Goal: Check status: Check status

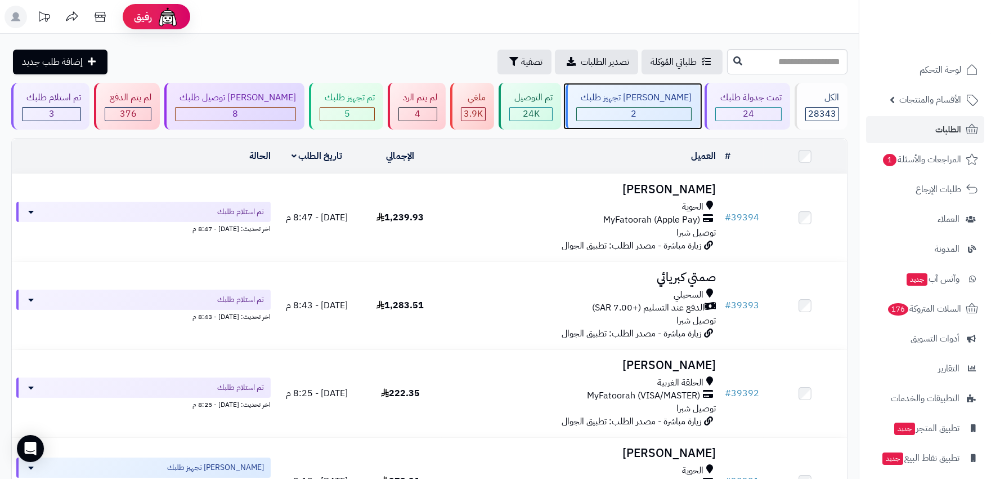
click at [661, 113] on div "2" at bounding box center [634, 114] width 114 height 13
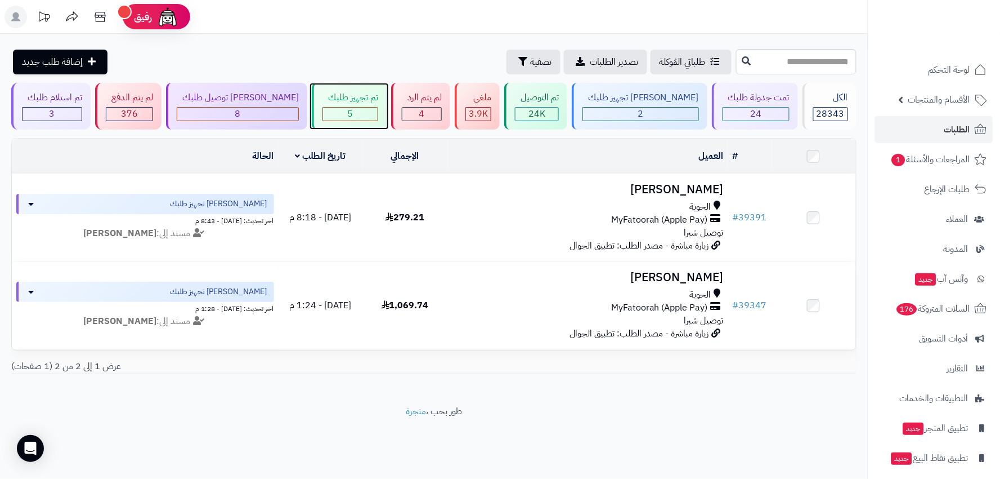
click at [353, 115] on div "5" at bounding box center [350, 114] width 55 height 13
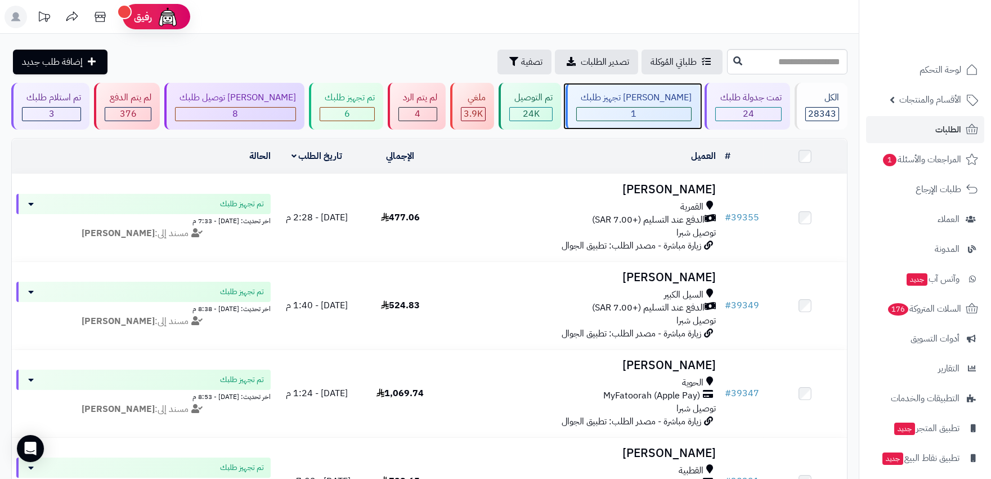
click at [647, 114] on div "1" at bounding box center [634, 114] width 114 height 13
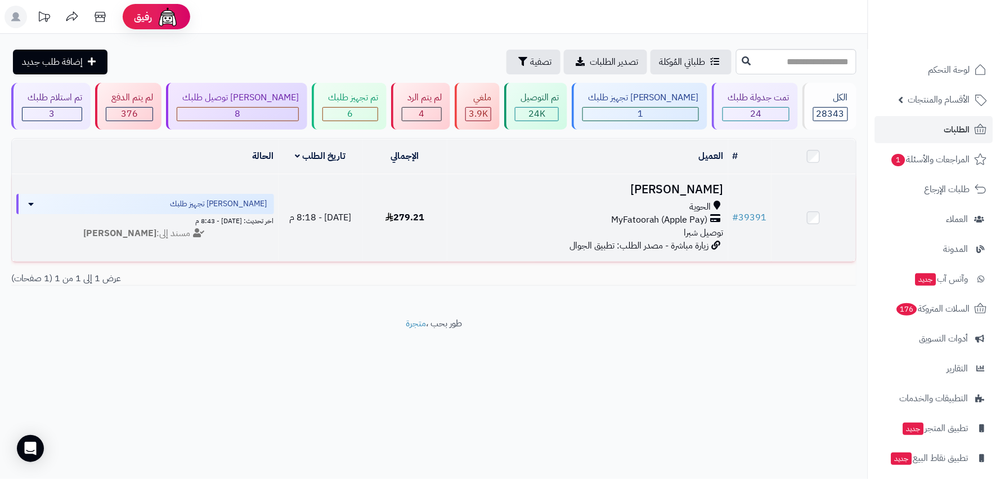
click at [561, 215] on div "MyFatoorah (Apple Pay)" at bounding box center [588, 219] width 272 height 13
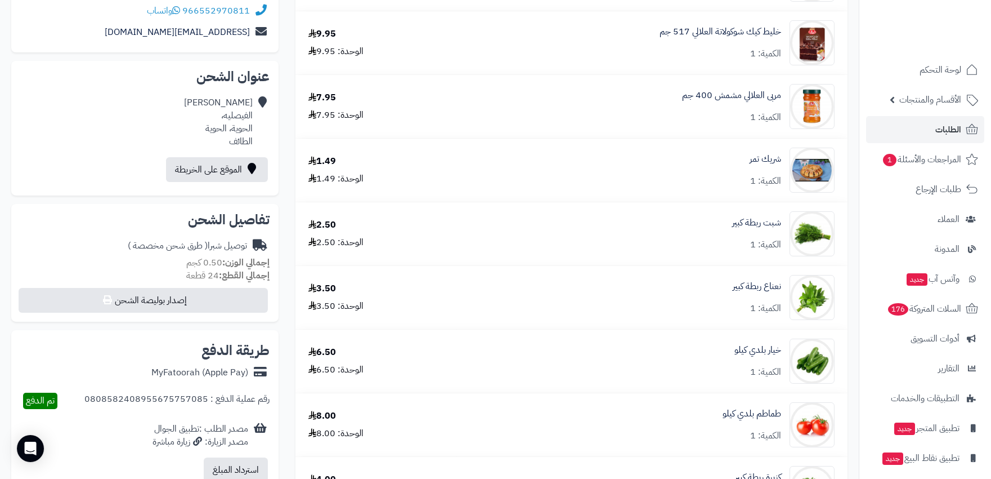
scroll to position [187, 0]
click at [931, 136] on link "الطلبات" at bounding box center [925, 129] width 118 height 27
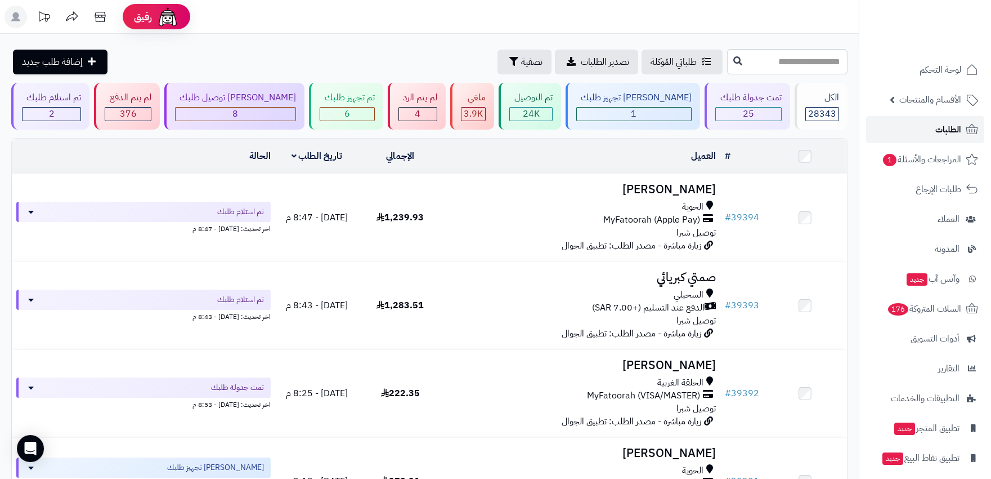
click at [931, 136] on link "الطلبات" at bounding box center [925, 129] width 118 height 27
click at [951, 128] on span "الطلبات" at bounding box center [949, 130] width 26 height 16
click at [399, 115] on div "4" at bounding box center [418, 114] width 38 height 13
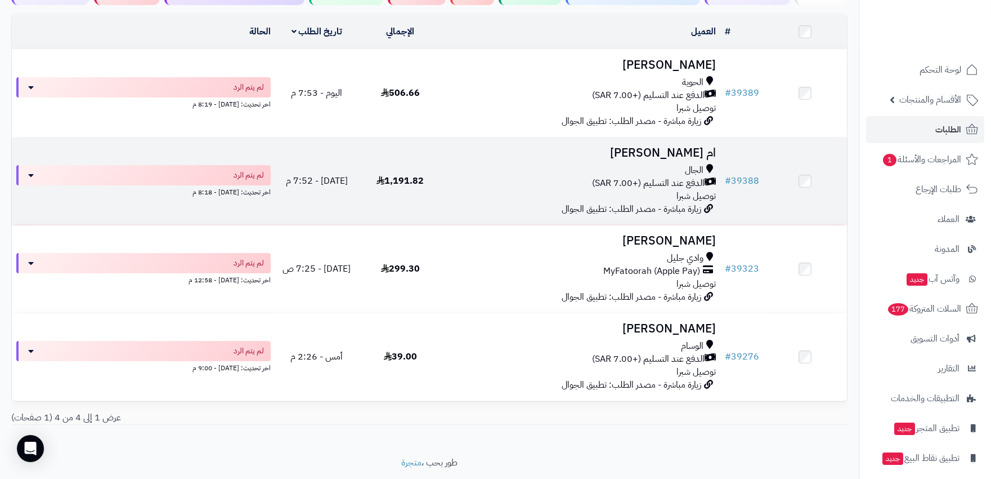
scroll to position [125, 0]
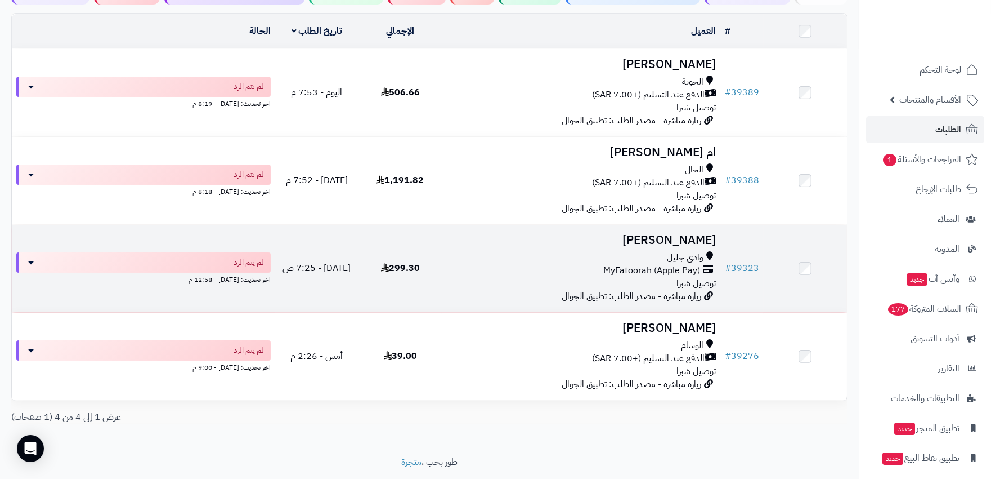
click at [466, 264] on div "MyFatoorah (Apple Pay)" at bounding box center [580, 270] width 269 height 13
